Goal: Task Accomplishment & Management: Manage account settings

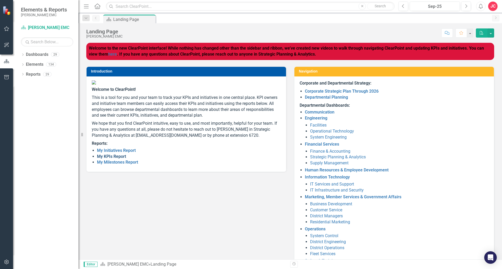
click at [116, 159] on link "My KPIs Report" at bounding box center [111, 156] width 29 height 5
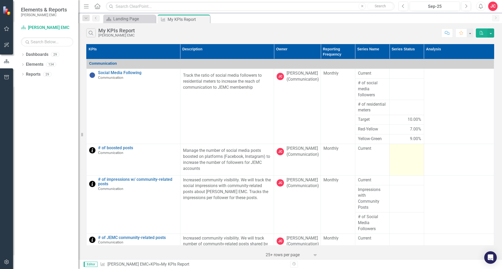
click at [395, 163] on td at bounding box center [406, 159] width 34 height 31
click at [400, 159] on td at bounding box center [406, 159] width 34 height 31
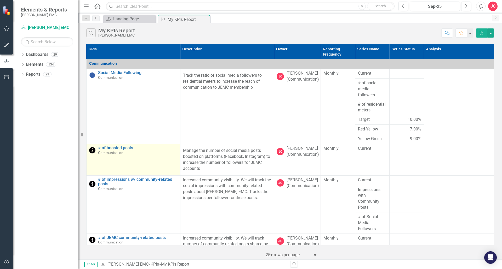
click at [118, 145] on td "# of boosted posts Communication Edit Edit KPI Link Open Element" at bounding box center [133, 159] width 94 height 31
click at [119, 148] on link "# of boosted posts" at bounding box center [137, 148] width 79 height 5
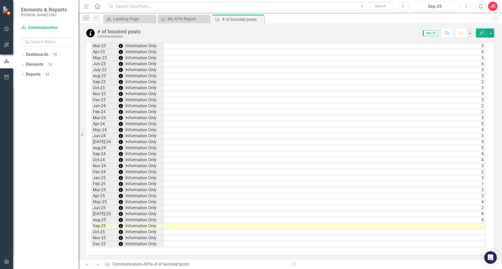
scroll to position [401, 0]
click at [446, 228] on td at bounding box center [323, 226] width 321 height 6
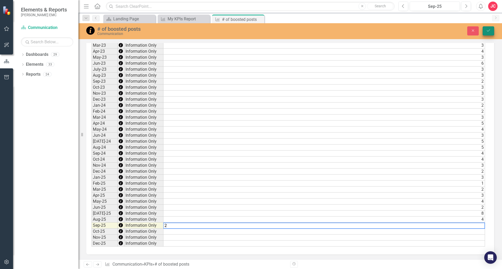
type textarea "2"
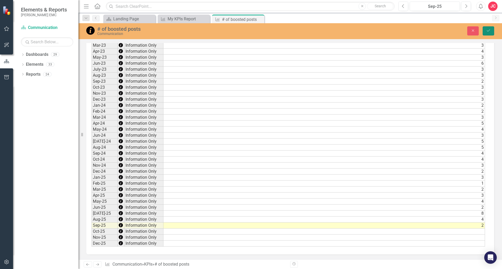
click at [484, 31] on button "Save" at bounding box center [487, 30] width 11 height 9
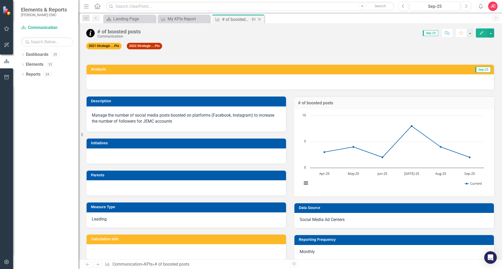
click at [259, 20] on icon "Close" at bounding box center [259, 19] width 5 height 4
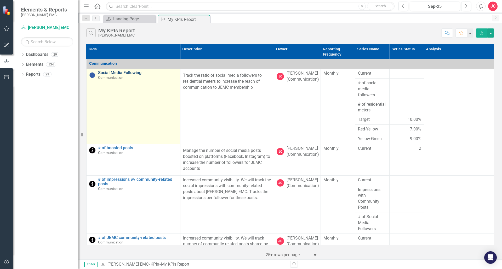
click at [130, 72] on link "Social Media Following" at bounding box center [137, 73] width 79 height 5
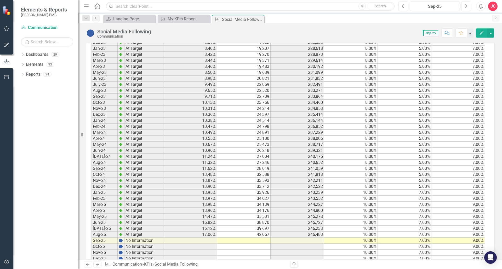
scroll to position [447, 0]
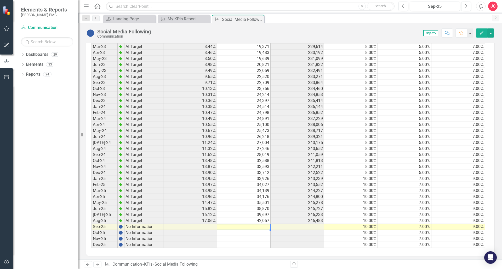
click at [243, 227] on td at bounding box center [244, 227] width 54 height 6
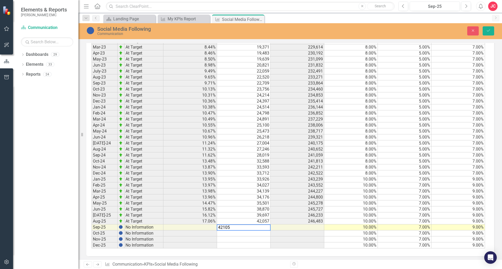
type textarea "42105"
click at [253, 237] on td at bounding box center [244, 240] width 54 height 6
click at [488, 31] on icon "Save" at bounding box center [488, 31] width 5 height 4
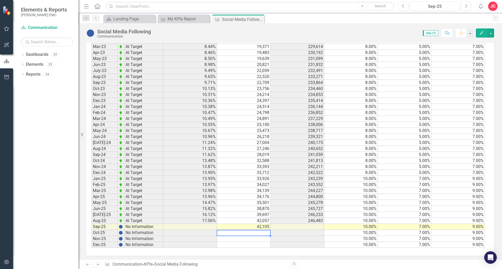
click at [91, 234] on div "Period Status Current # of social media followers # of residential meters Targe…" at bounding box center [91, 100] width 0 height 295
click at [184, 17] on div "My KPIs Report" at bounding box center [184, 19] width 34 height 7
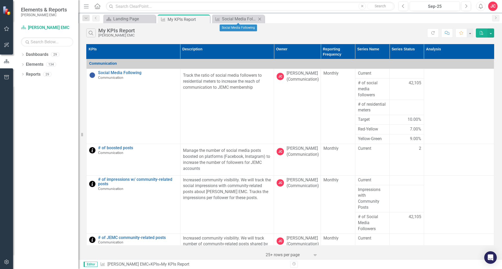
click at [262, 19] on icon "Close" at bounding box center [259, 19] width 5 height 4
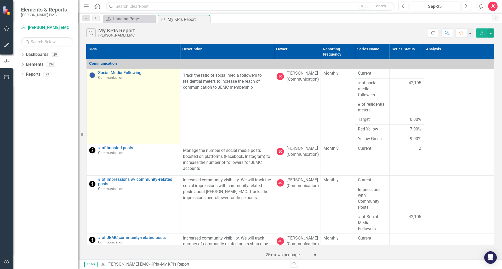
scroll to position [10, 0]
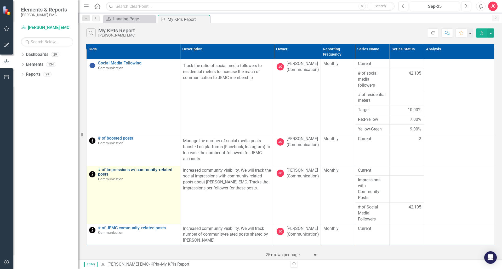
click at [122, 171] on link "# of impressions w/ community-related posts" at bounding box center [137, 172] width 79 height 9
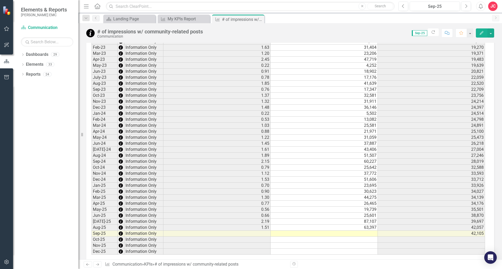
scroll to position [411, 0]
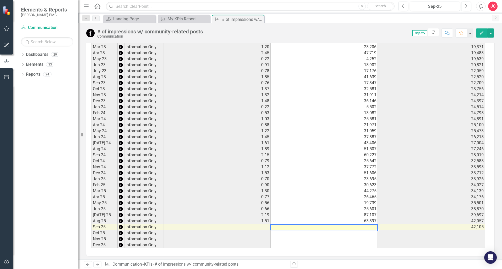
click at [326, 225] on td at bounding box center [323, 227] width 107 height 6
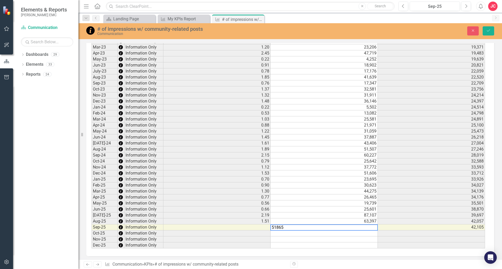
type textarea "51865"
click at [314, 231] on td at bounding box center [323, 234] width 107 height 6
click at [491, 31] on button "Save" at bounding box center [487, 30] width 11 height 9
